Goal: Task Accomplishment & Management: Manage account settings

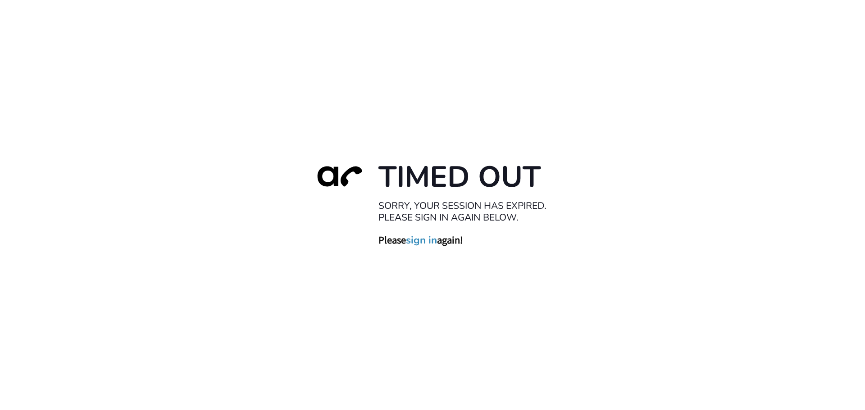
click at [421, 245] on link "sign in" at bounding box center [421, 240] width 31 height 13
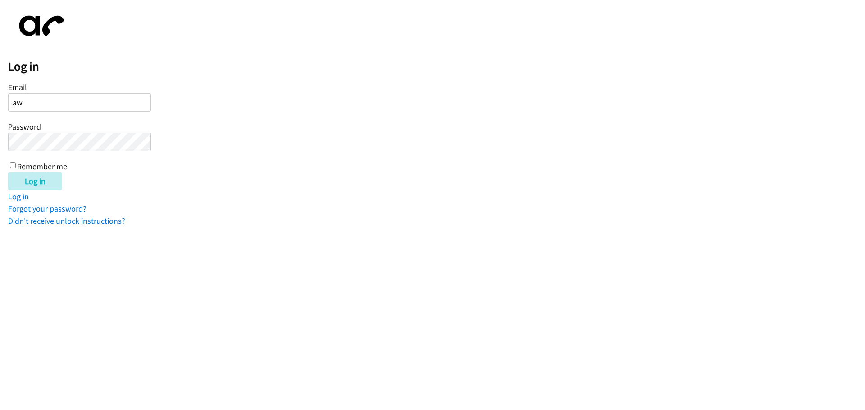
type input "[EMAIL_ADDRESS][DOMAIN_NAME]"
click at [14, 166] on input "Remember me" at bounding box center [13, 166] width 6 height 6
checkbox input "true"
click at [42, 180] on input "Log in" at bounding box center [35, 182] width 54 height 18
